Goal: Transaction & Acquisition: Obtain resource

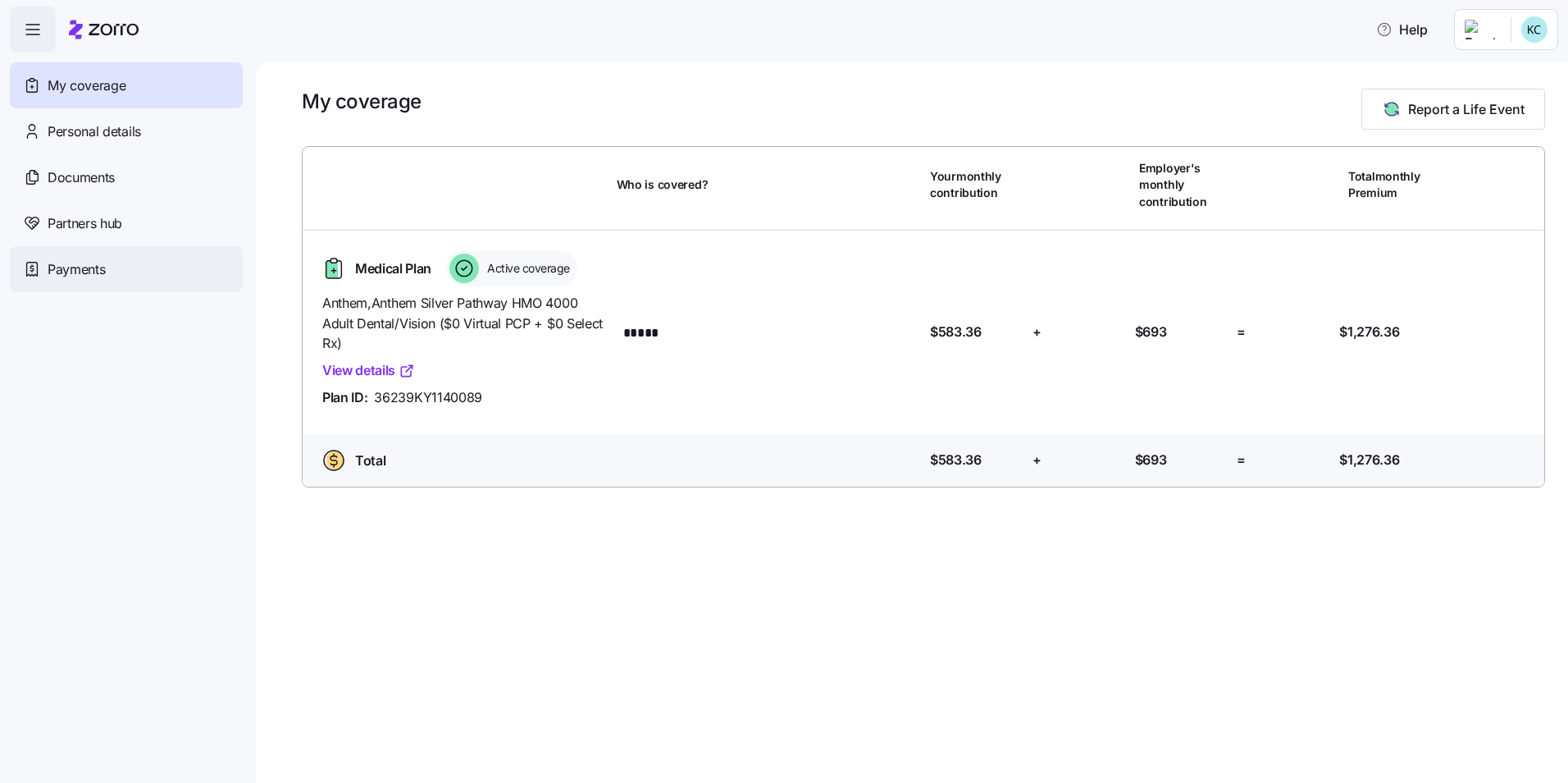
click at [70, 263] on span "Payments" at bounding box center [76, 270] width 57 height 21
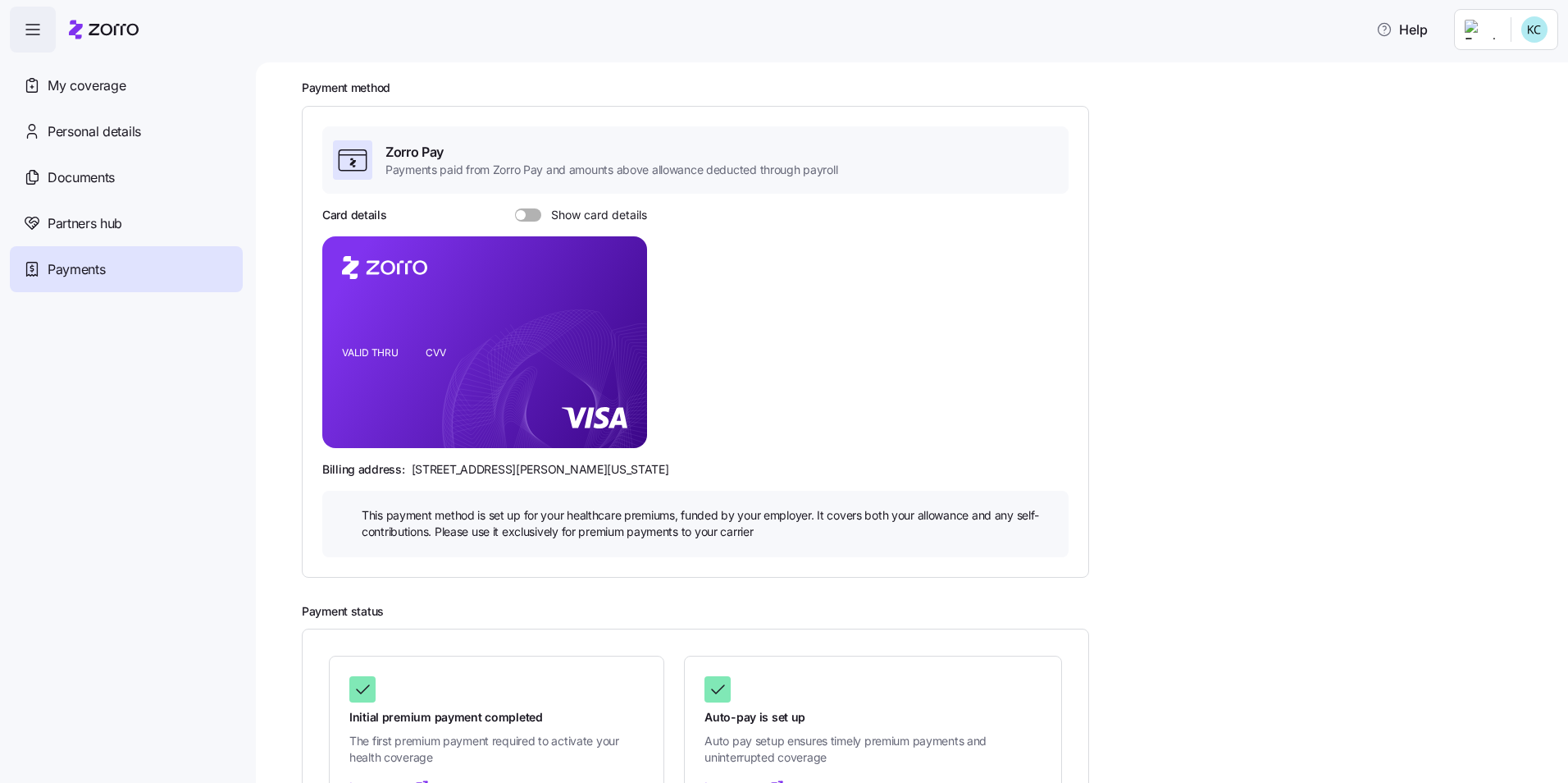
scroll to position [144, 0]
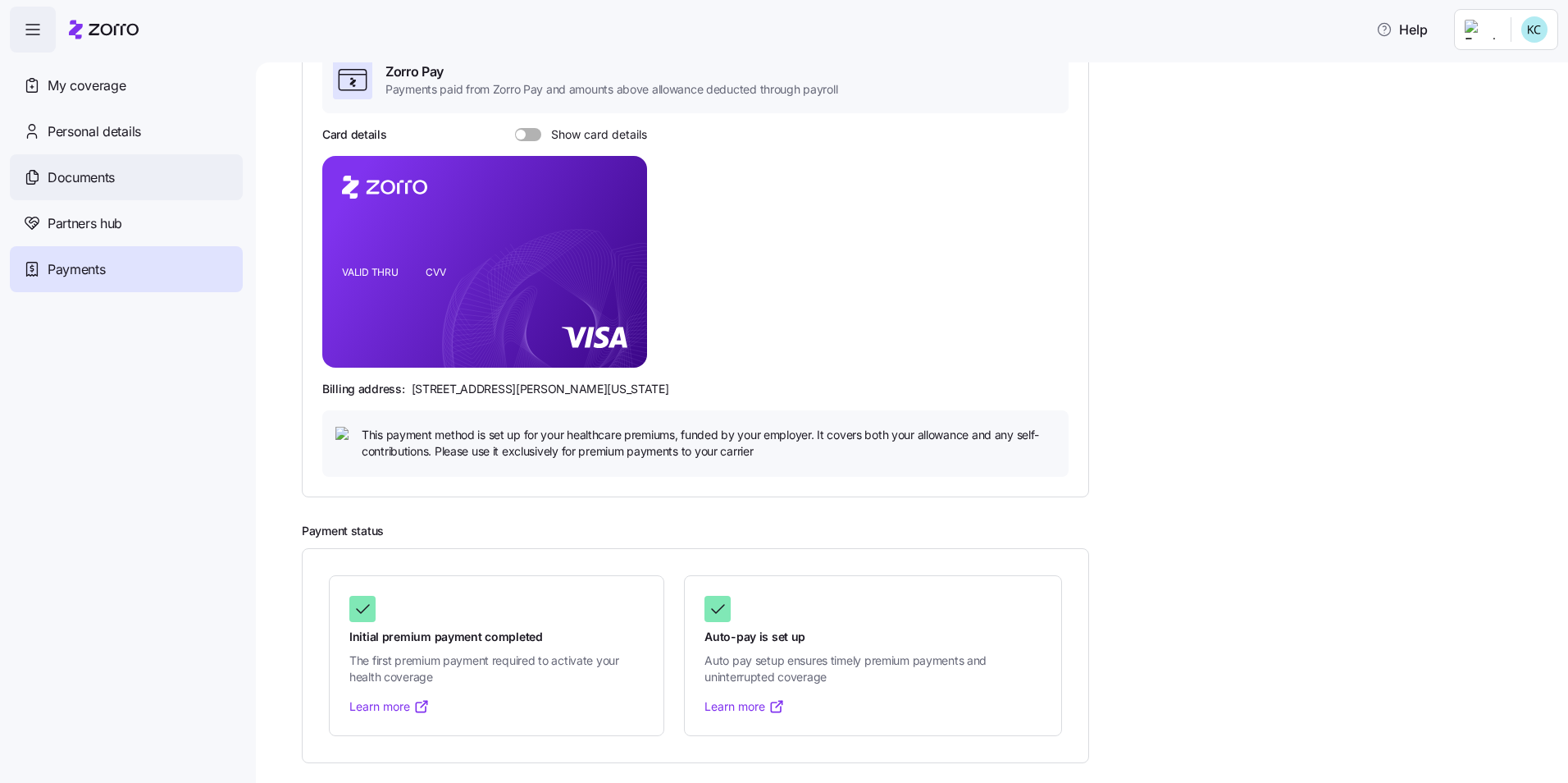
click at [85, 174] on span "Documents" at bounding box center [81, 177] width 67 height 21
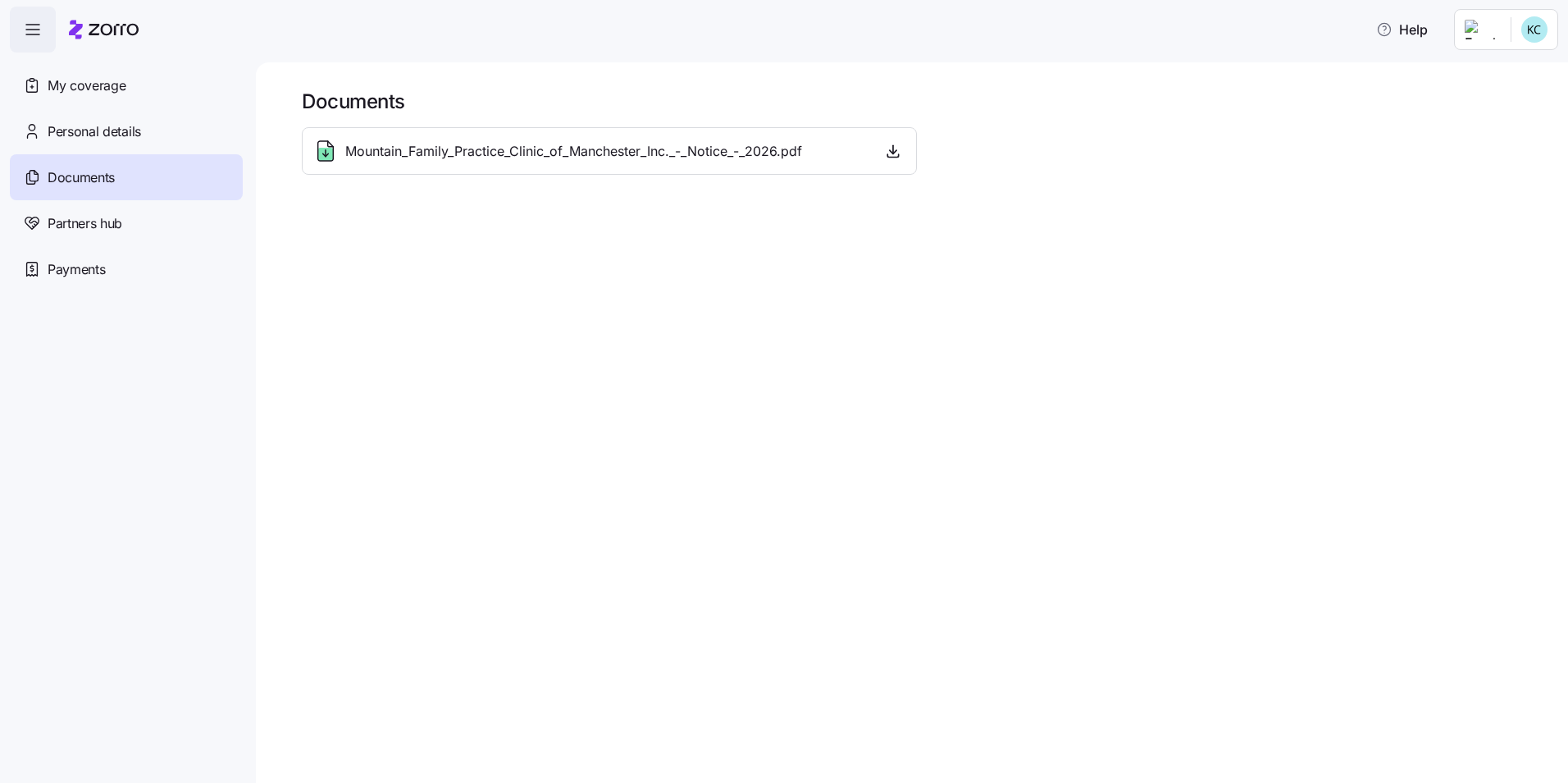
click at [326, 152] on icon at bounding box center [326, 154] width 0 height 7
click at [461, 152] on span "Mountain_Family_Practice_Clinic_of_Manchester_Inc._-_Notice_-_2026.pdf" at bounding box center [574, 151] width 457 height 21
click at [896, 156] on icon "button" at bounding box center [894, 151] width 17 height 17
click at [31, 267] on icon at bounding box center [32, 268] width 3 height 7
